Goal: Task Accomplishment & Management: Manage account settings

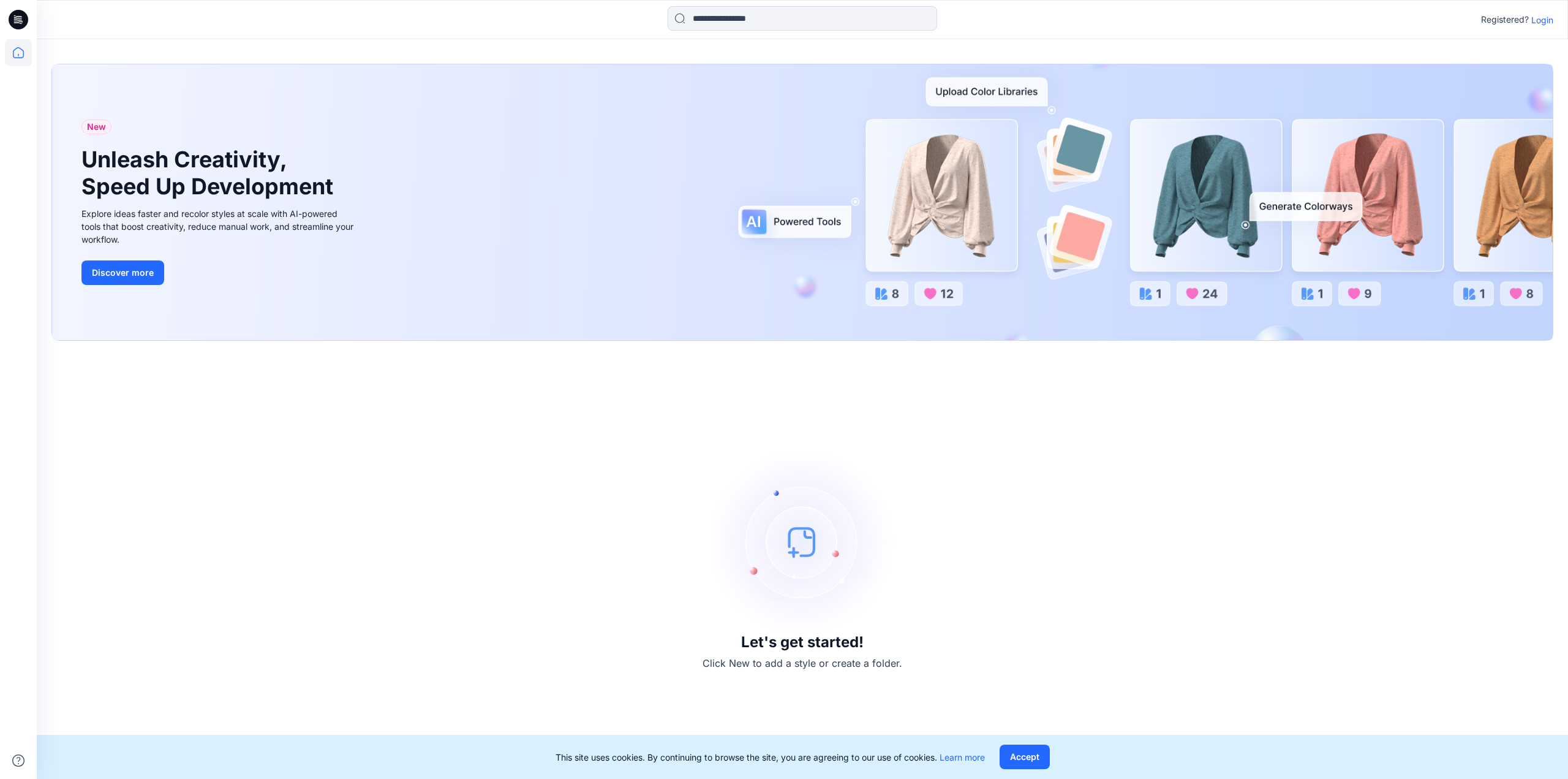
click at [1537, 20] on p "Login" at bounding box center [1542, 20] width 22 height 13
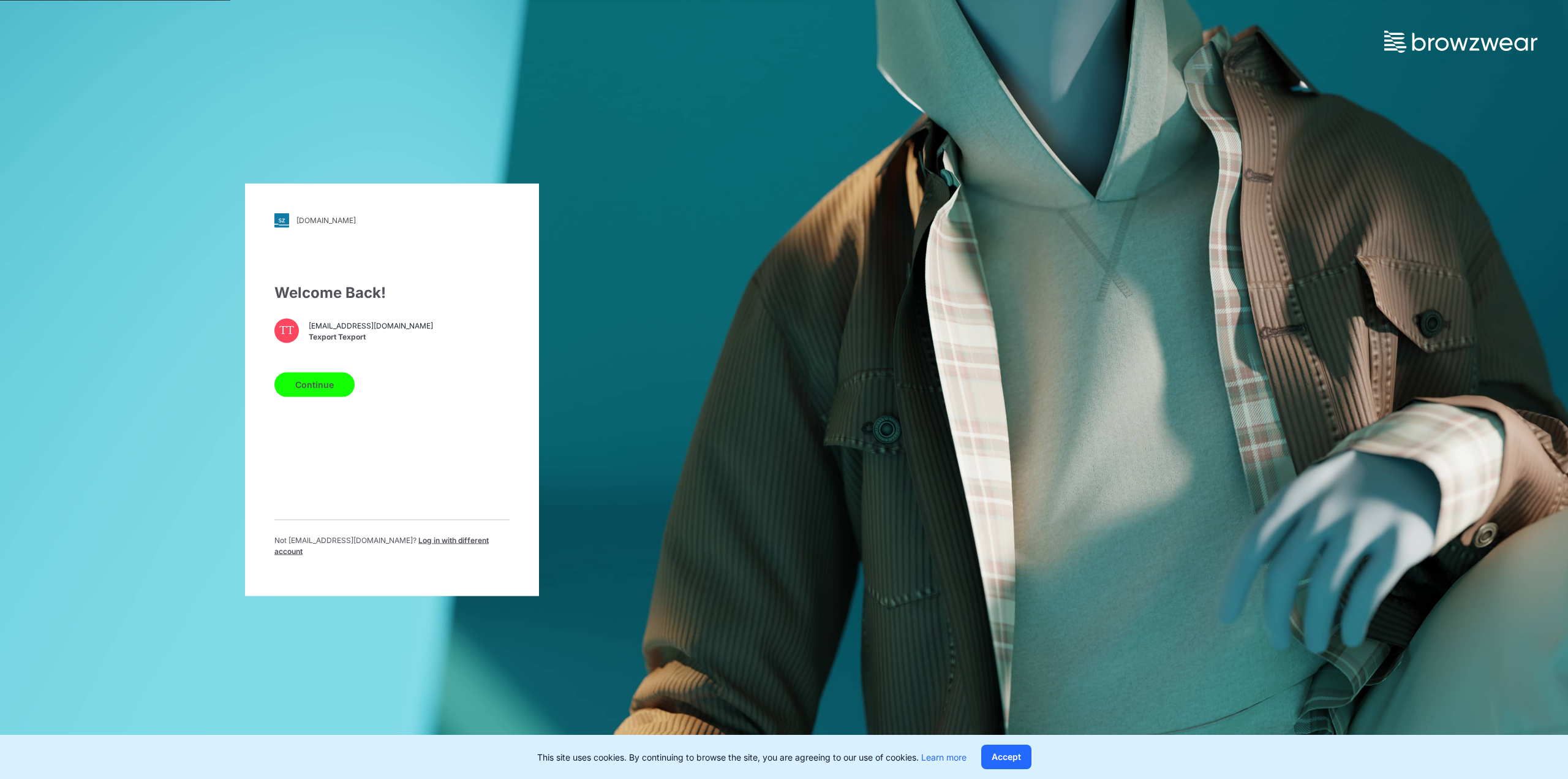
click at [317, 381] on button "Continue" at bounding box center [314, 384] width 80 height 25
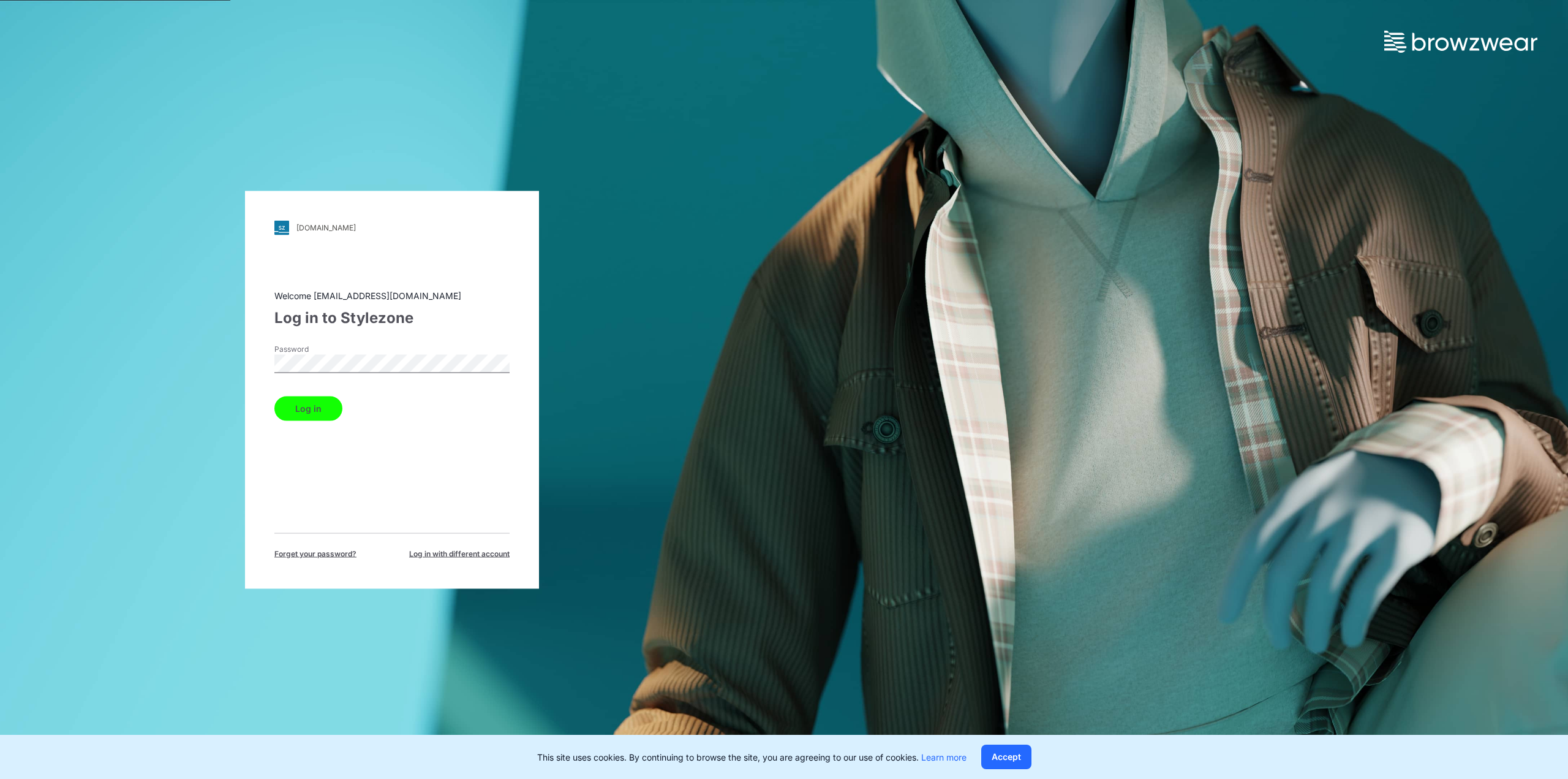
click at [321, 408] on button "Log in" at bounding box center [309, 408] width 68 height 25
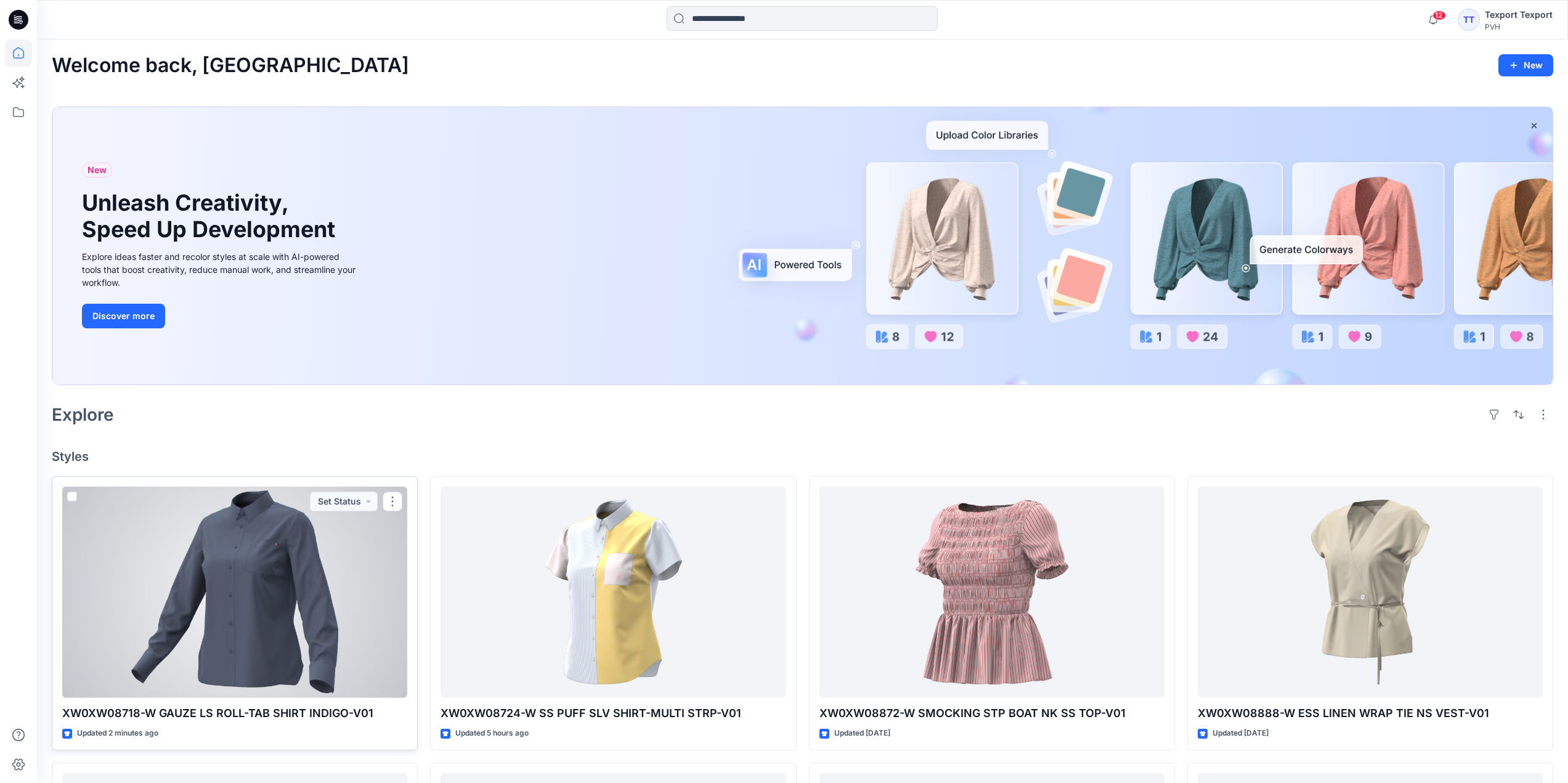
click at [360, 528] on div at bounding box center [235, 592] width 345 height 211
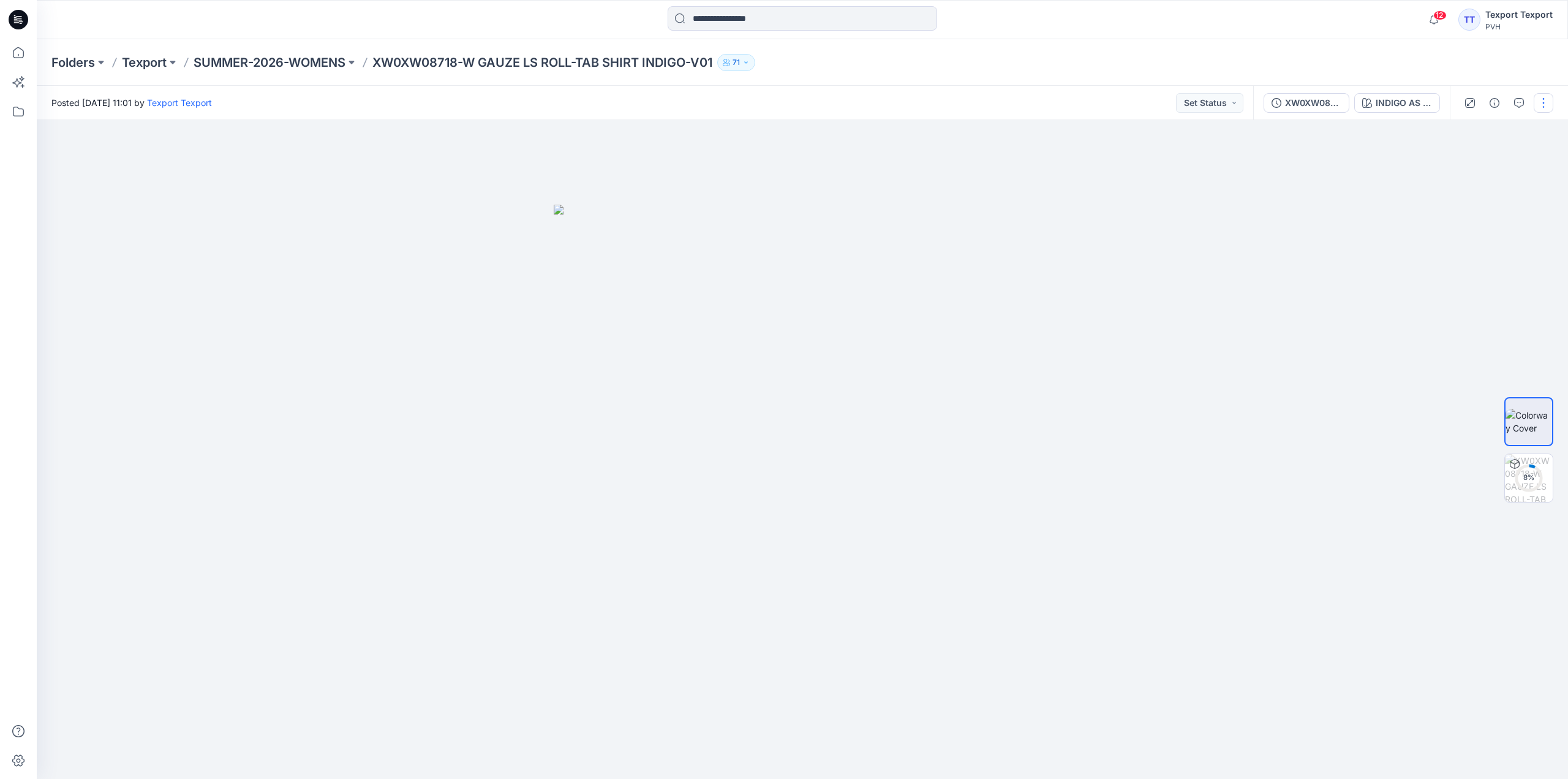
click at [1545, 108] on button "button" at bounding box center [1543, 103] width 20 height 20
click at [1500, 168] on button "Edit" at bounding box center [1492, 166] width 113 height 22
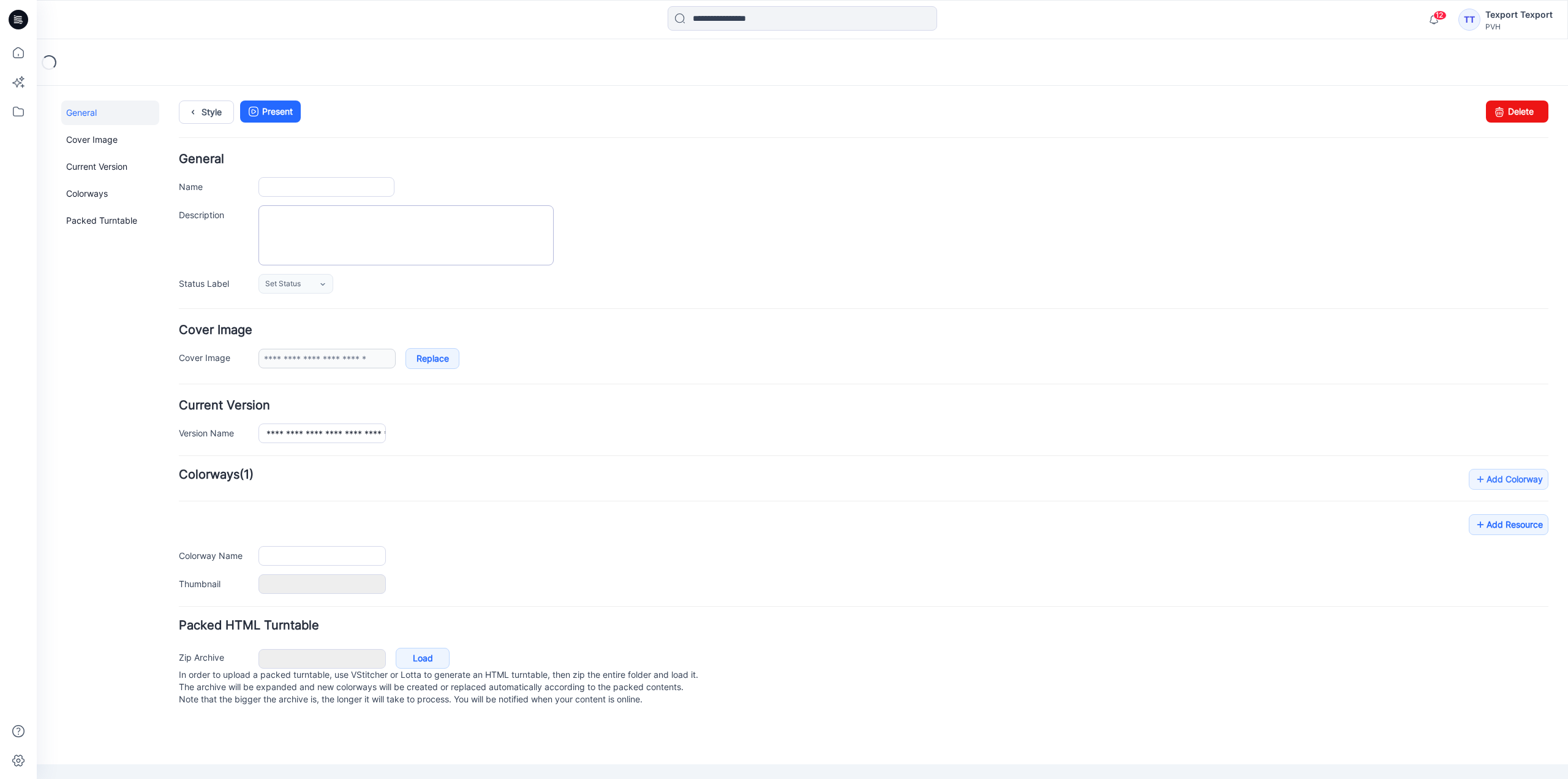
type input "**********"
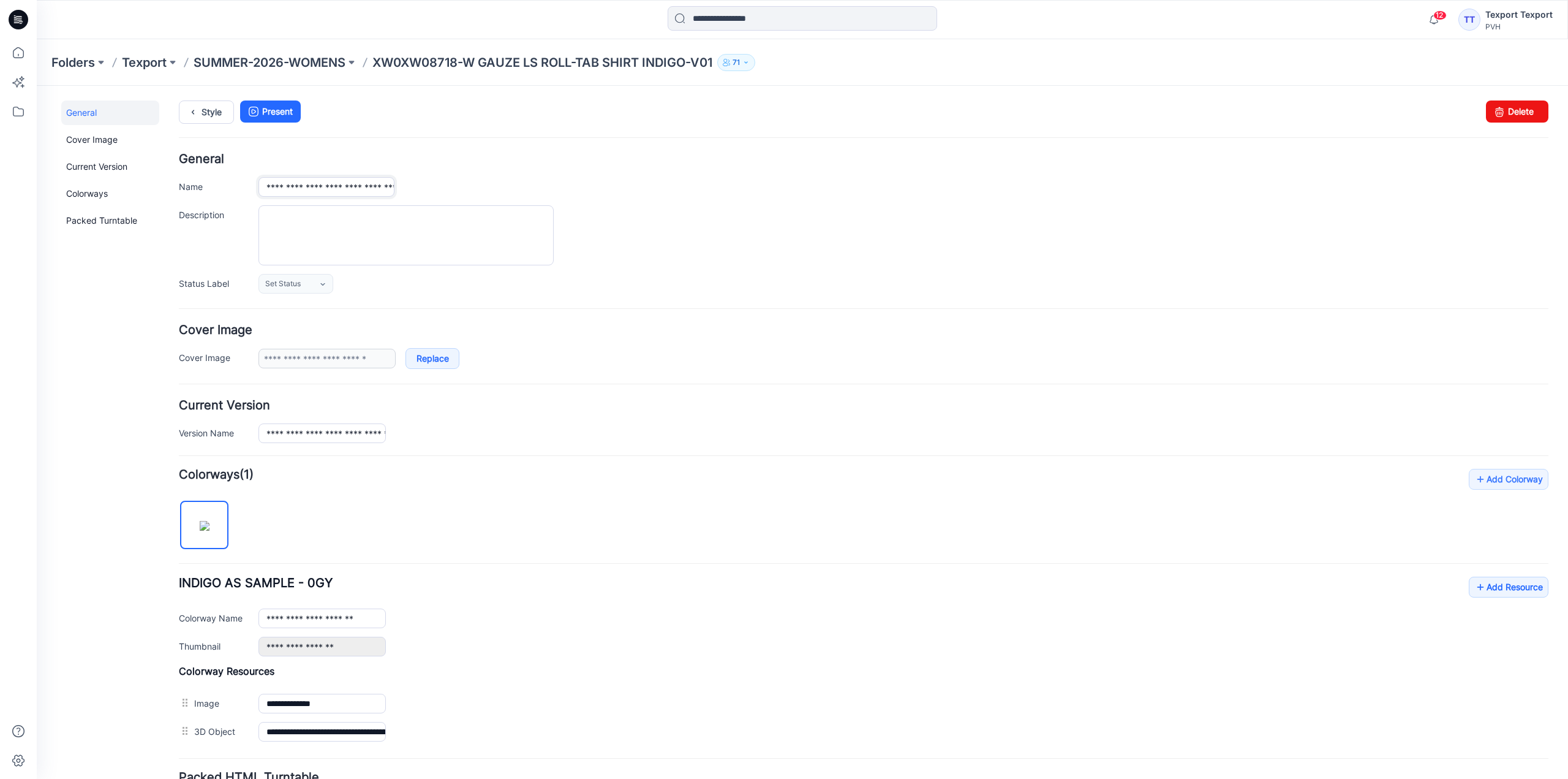
click at [276, 190] on input "**********" at bounding box center [326, 187] width 136 height 20
click at [438, 502] on div "**********" at bounding box center [863, 607] width 1369 height 277
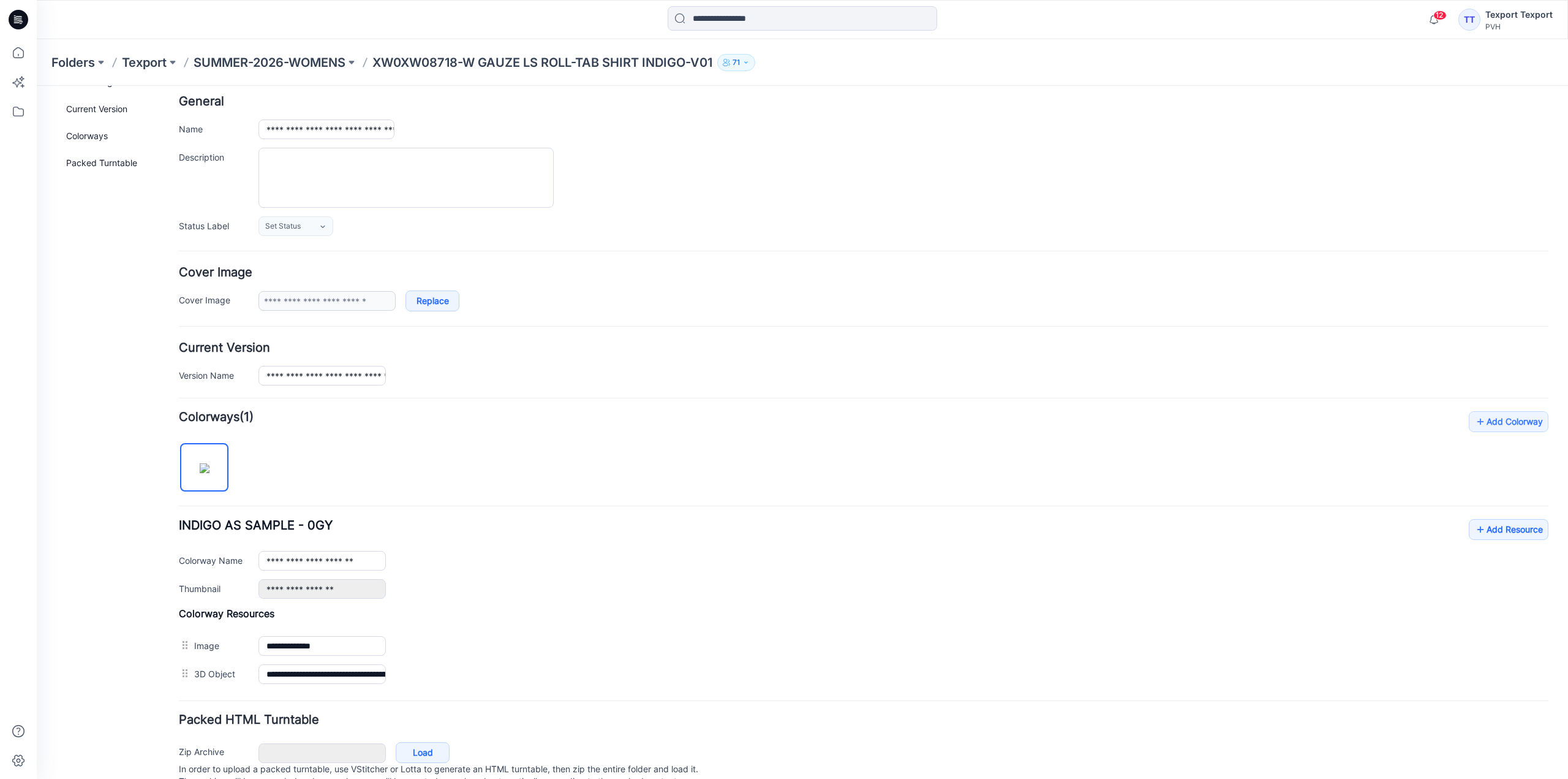
scroll to position [108, 0]
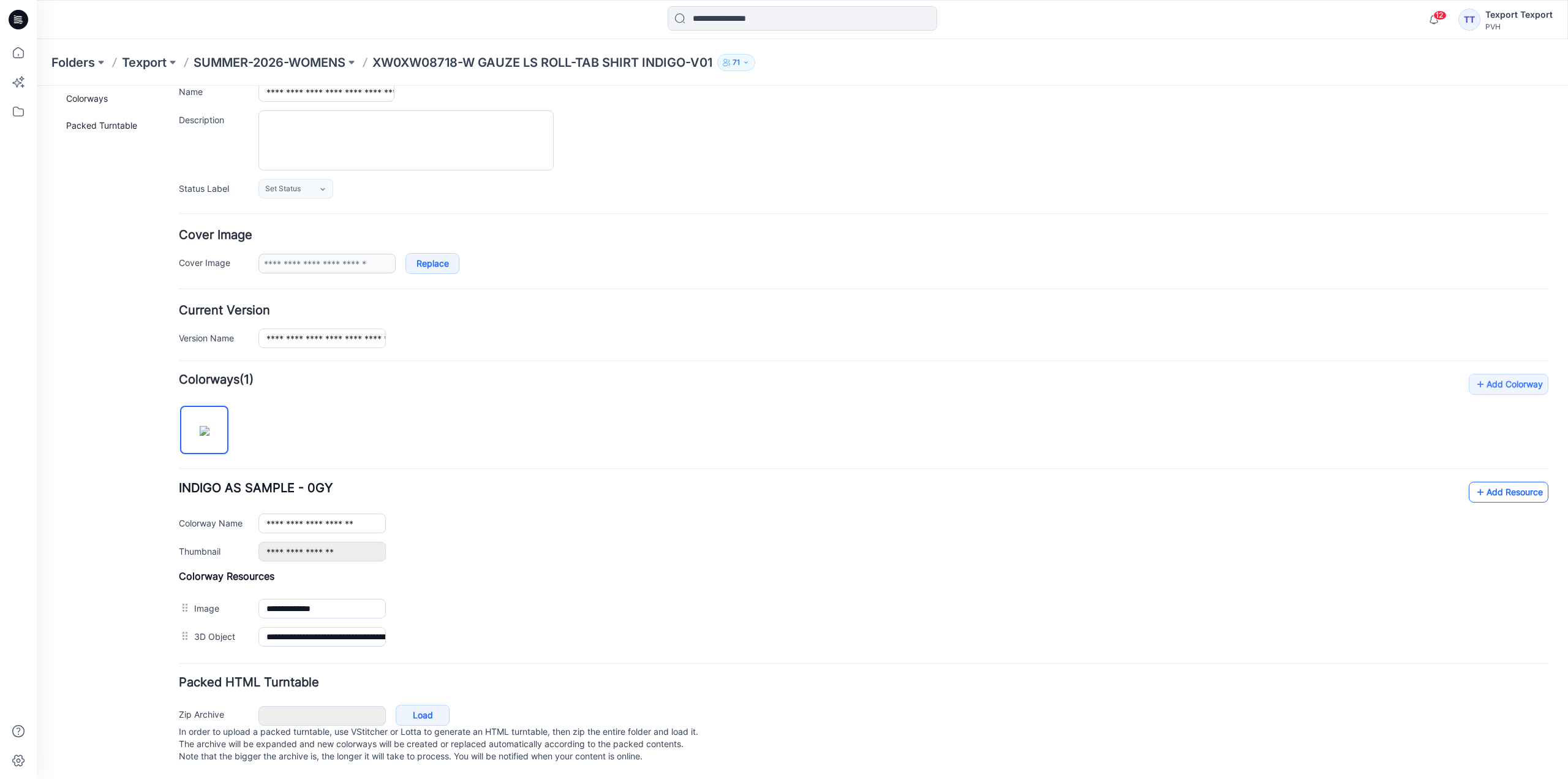
click at [1517, 482] on link "Add Resource" at bounding box center [1508, 492] width 79 height 21
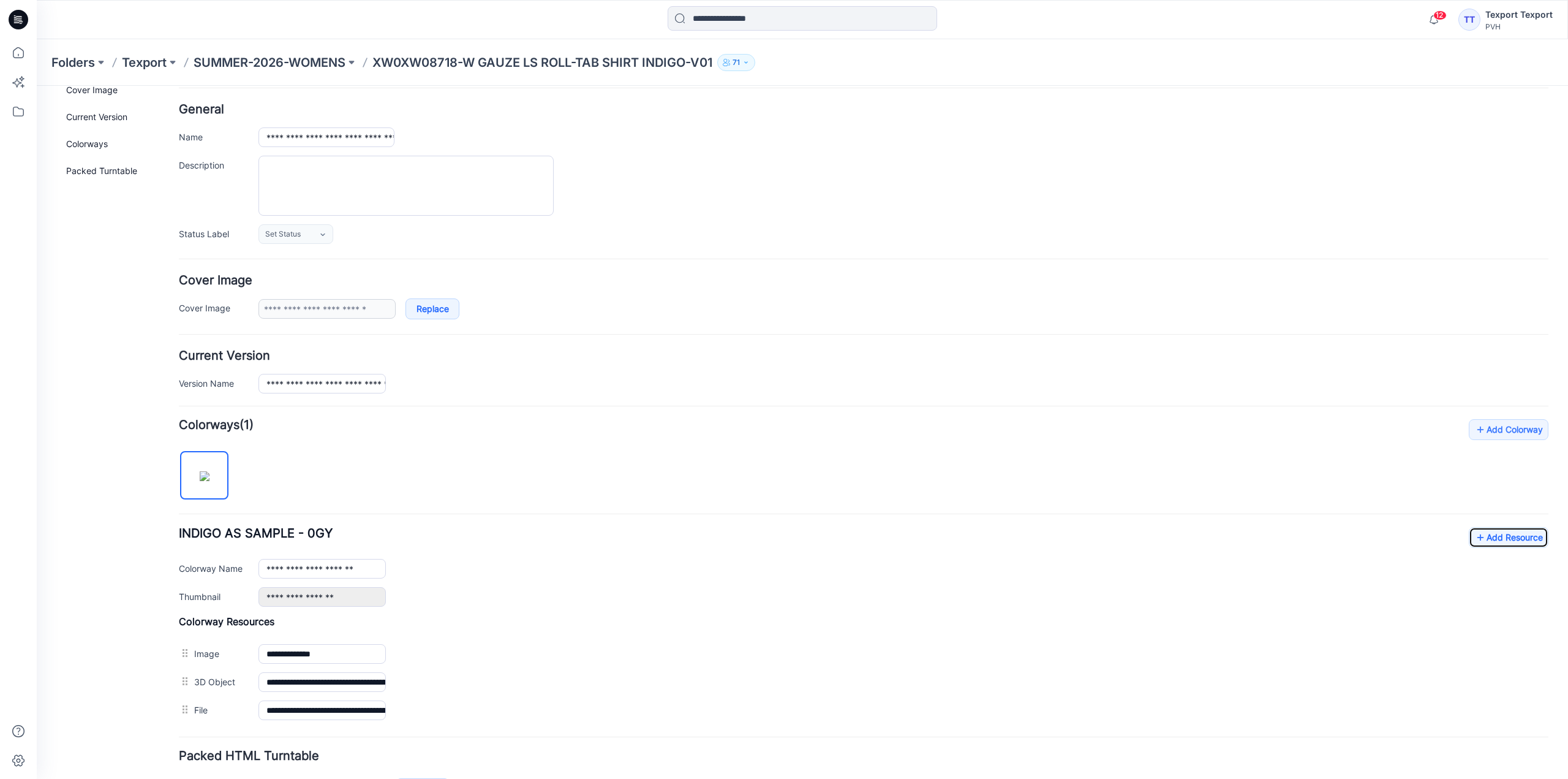
scroll to position [0, 0]
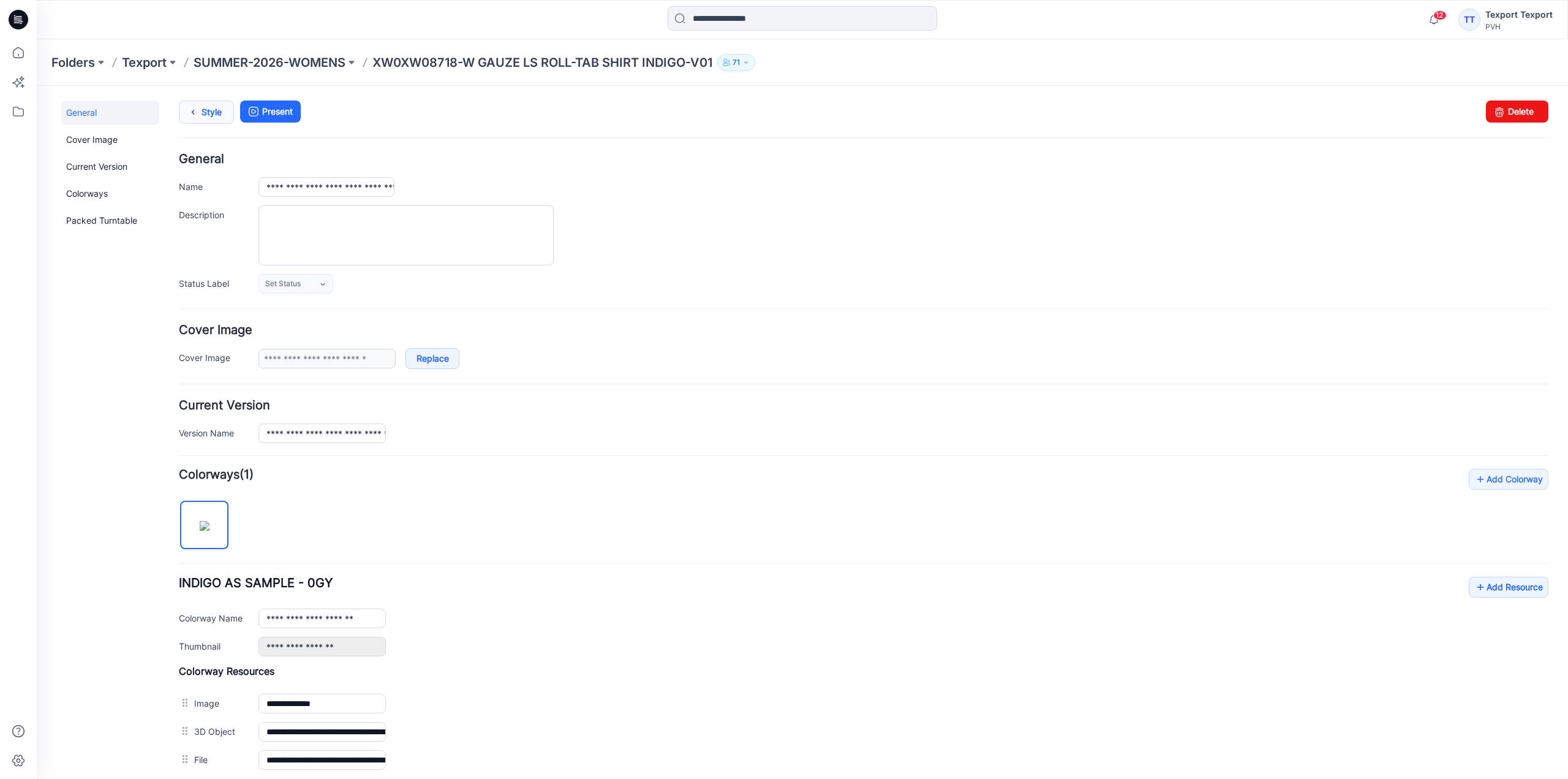
click at [213, 110] on link "Style" at bounding box center [206, 112] width 55 height 23
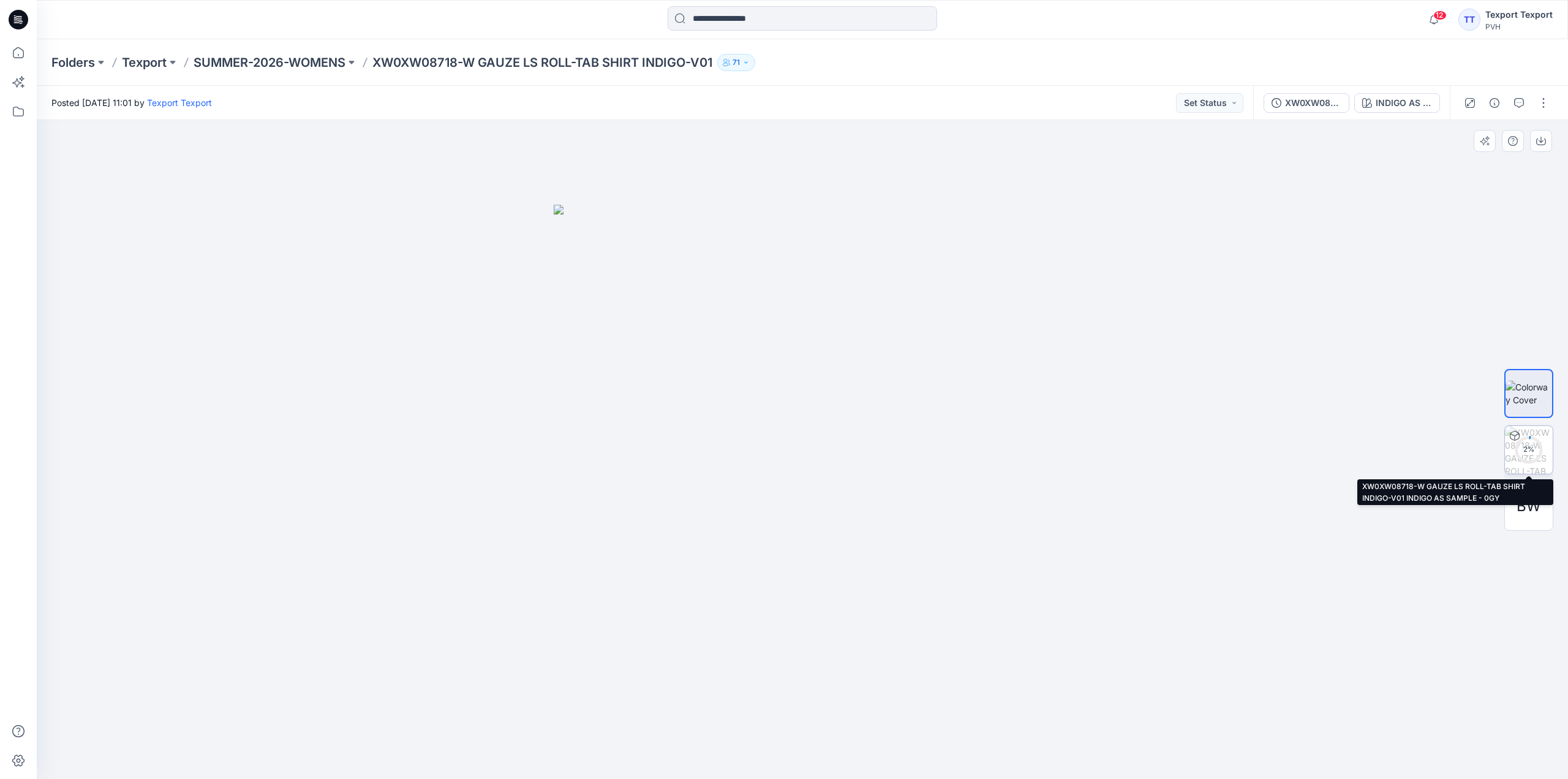
click at [1533, 433] on img at bounding box center [1528, 450] width 48 height 48
click at [1514, 450] on img at bounding box center [1528, 450] width 46 height 46
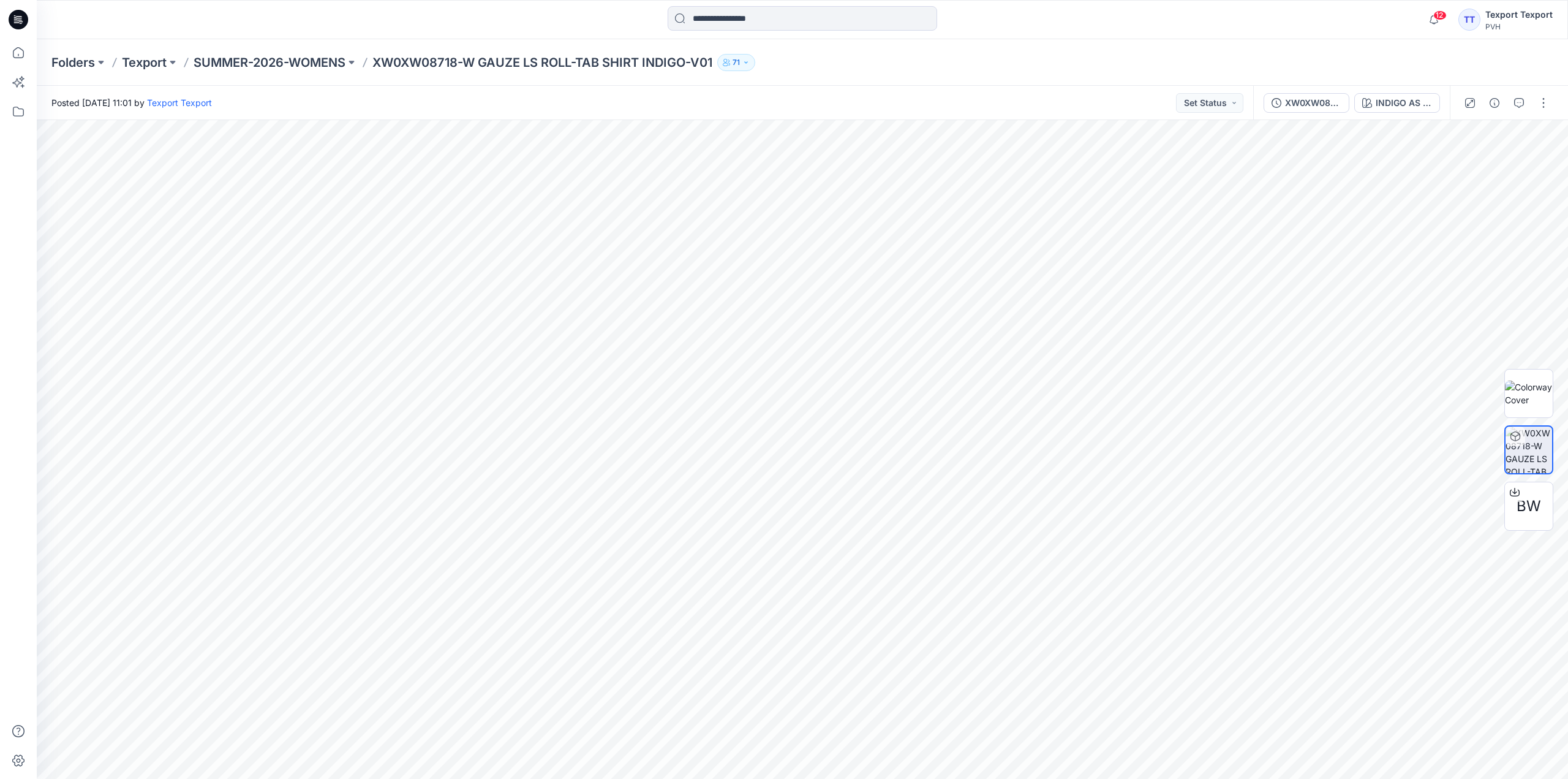
click at [17, 24] on icon at bounding box center [18, 20] width 20 height 20
